Goal: Transaction & Acquisition: Purchase product/service

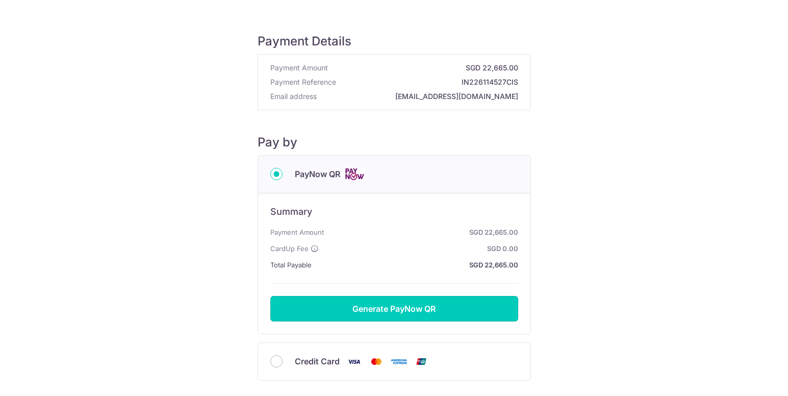
click at [394, 309] on button "Generate PayNow QR" at bounding box center [394, 308] width 248 height 25
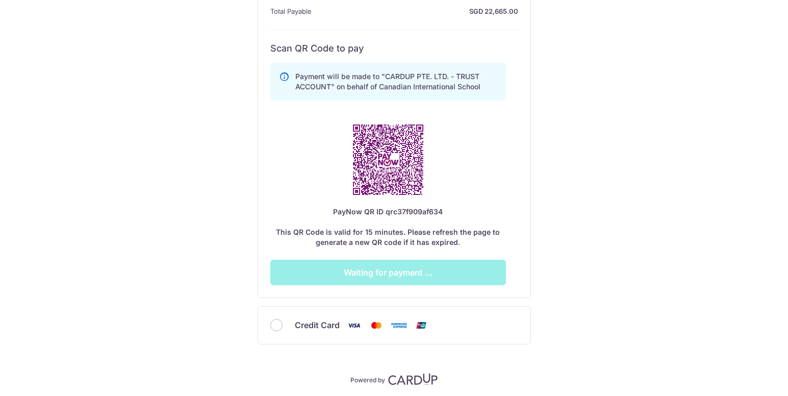
scroll to position [255, 0]
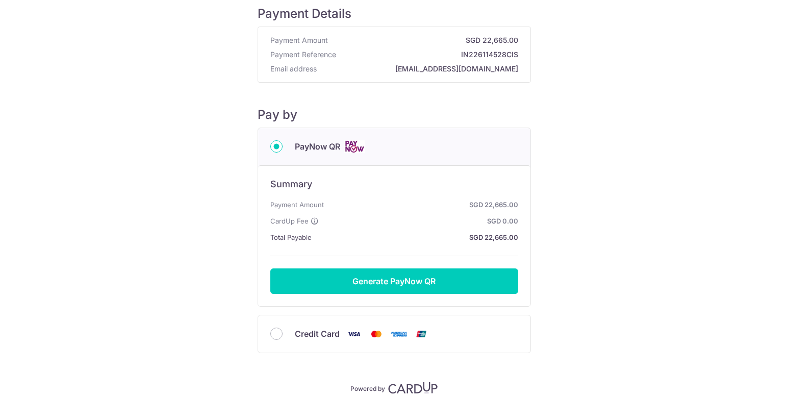
scroll to position [51, 0]
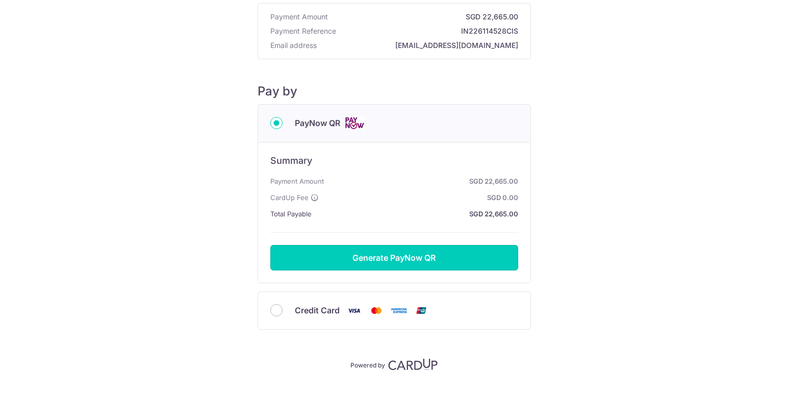
click at [397, 257] on button "Generate PayNow QR" at bounding box center [394, 257] width 248 height 25
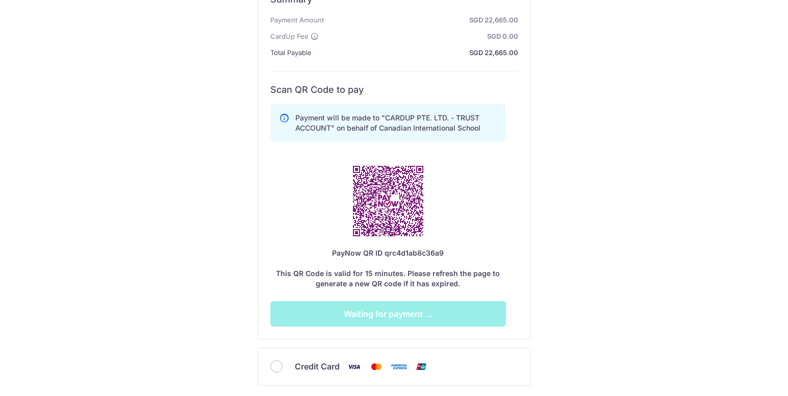
scroll to position [255, 0]
